Goal: Transaction & Acquisition: Download file/media

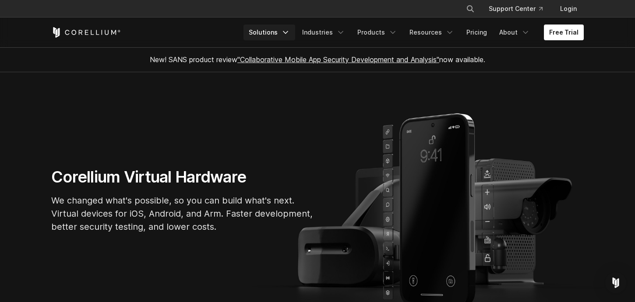
click at [283, 30] on link "Solutions" at bounding box center [270, 33] width 52 height 16
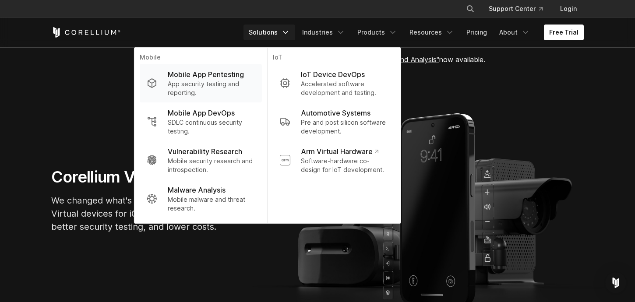
click at [205, 77] on p "Mobile App Pentesting" at bounding box center [206, 74] width 76 height 11
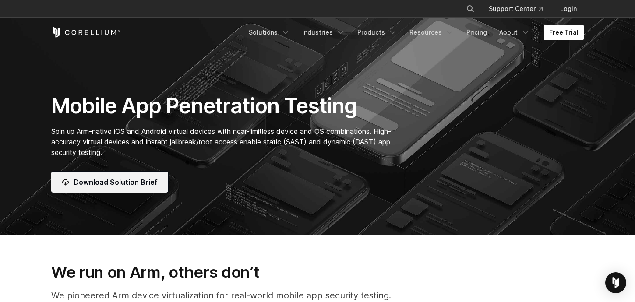
scroll to position [67, 0]
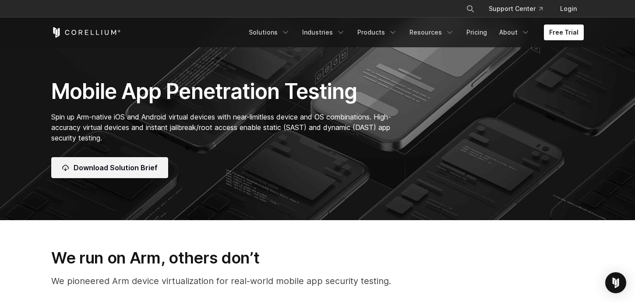
click at [120, 170] on span "Download Solution Brief" at bounding box center [116, 168] width 84 height 11
click at [396, 71] on section "Mobile App Penetration Testing Spin up Arm-native iOS and Android virtual devic…" at bounding box center [317, 76] width 635 height 287
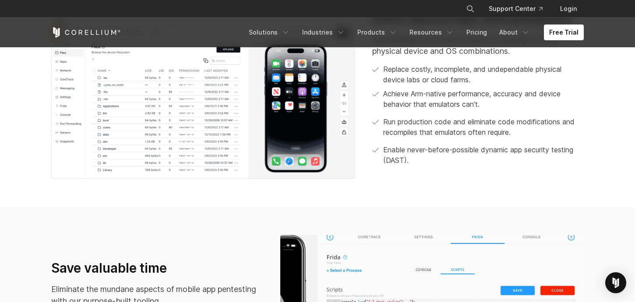
scroll to position [297, 0]
